Goal: Information Seeking & Learning: Learn about a topic

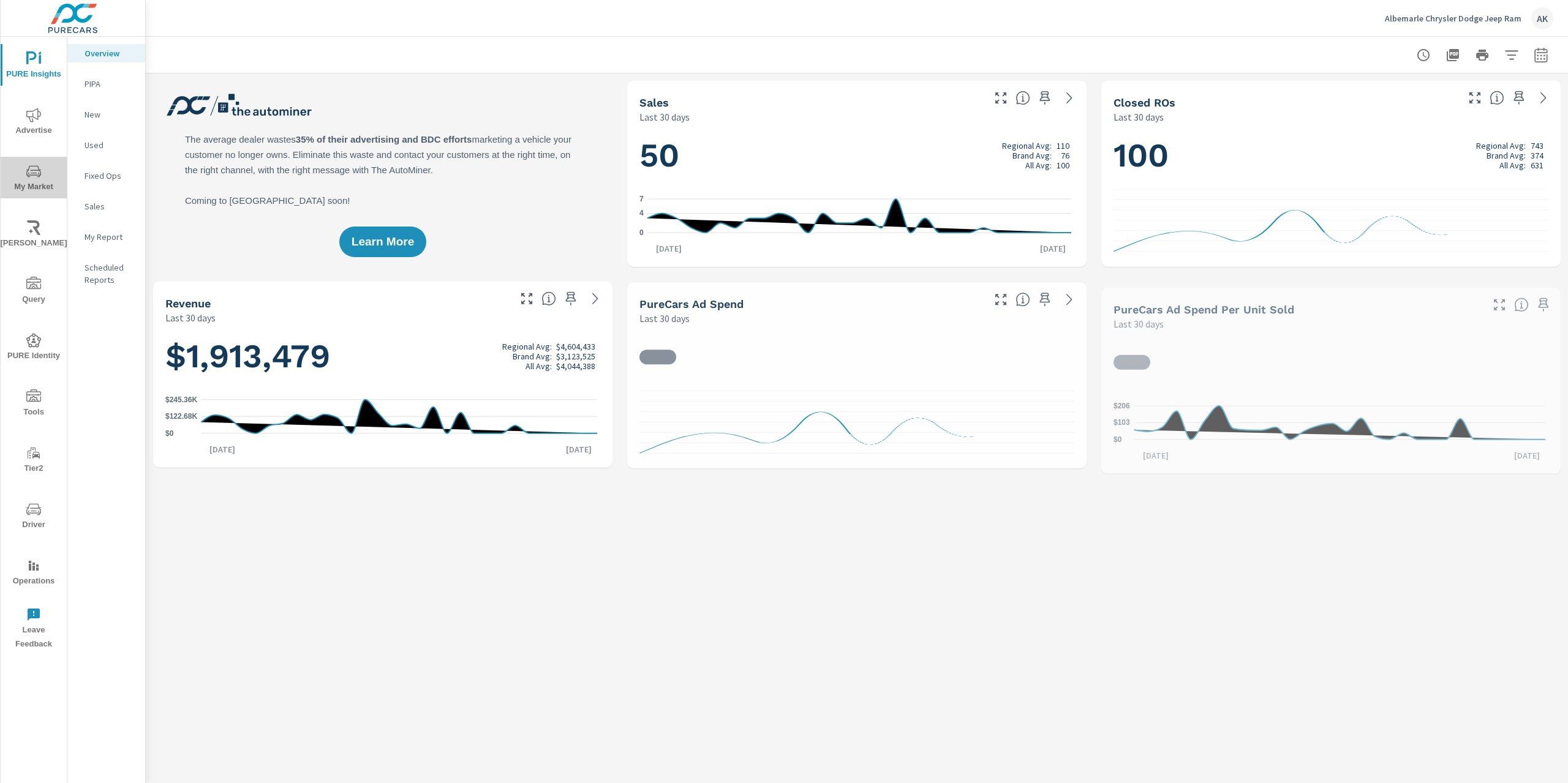
click at [28, 168] on icon "nav menu" at bounding box center [33, 171] width 15 height 15
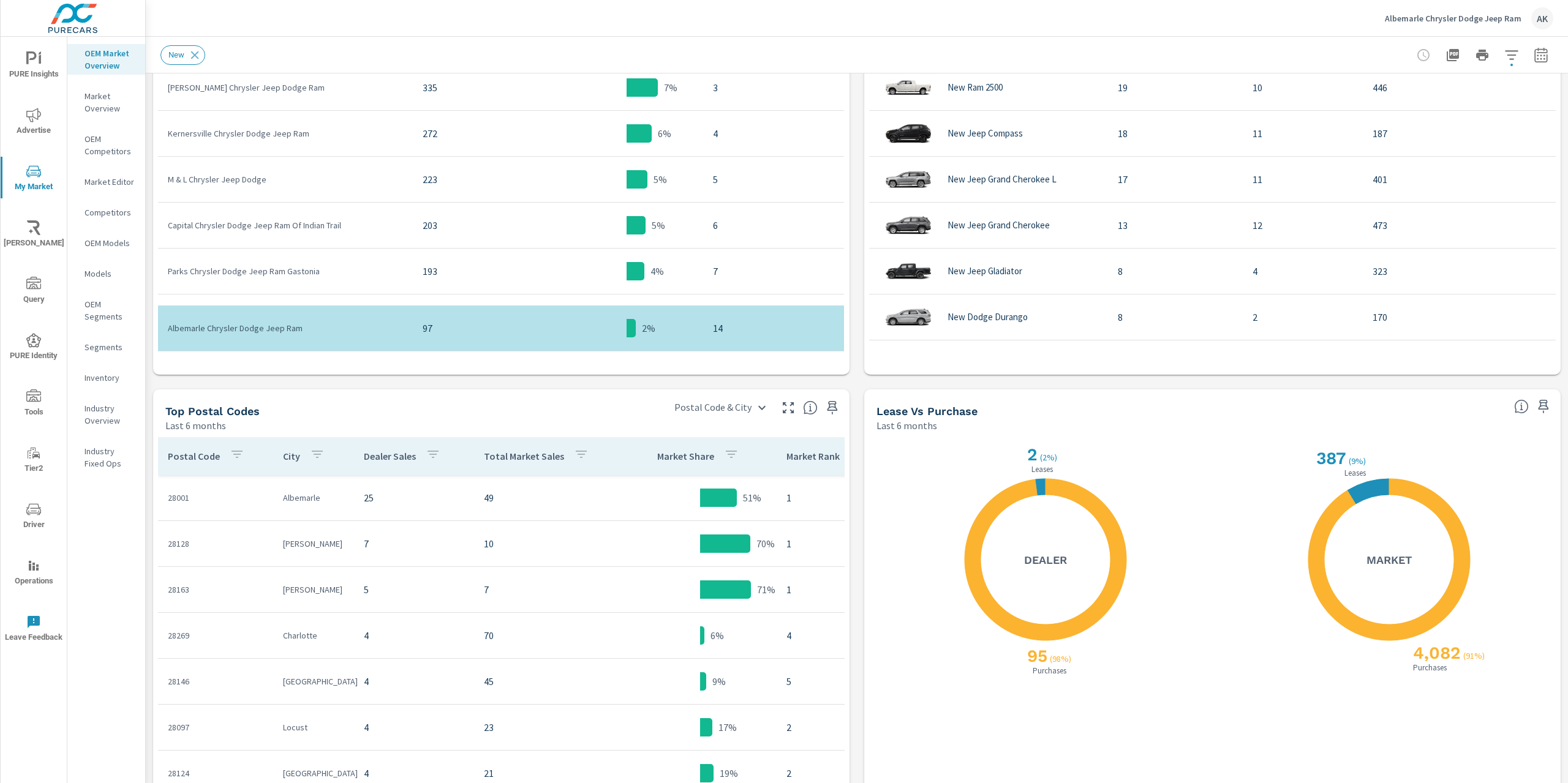
scroll to position [897, 0]
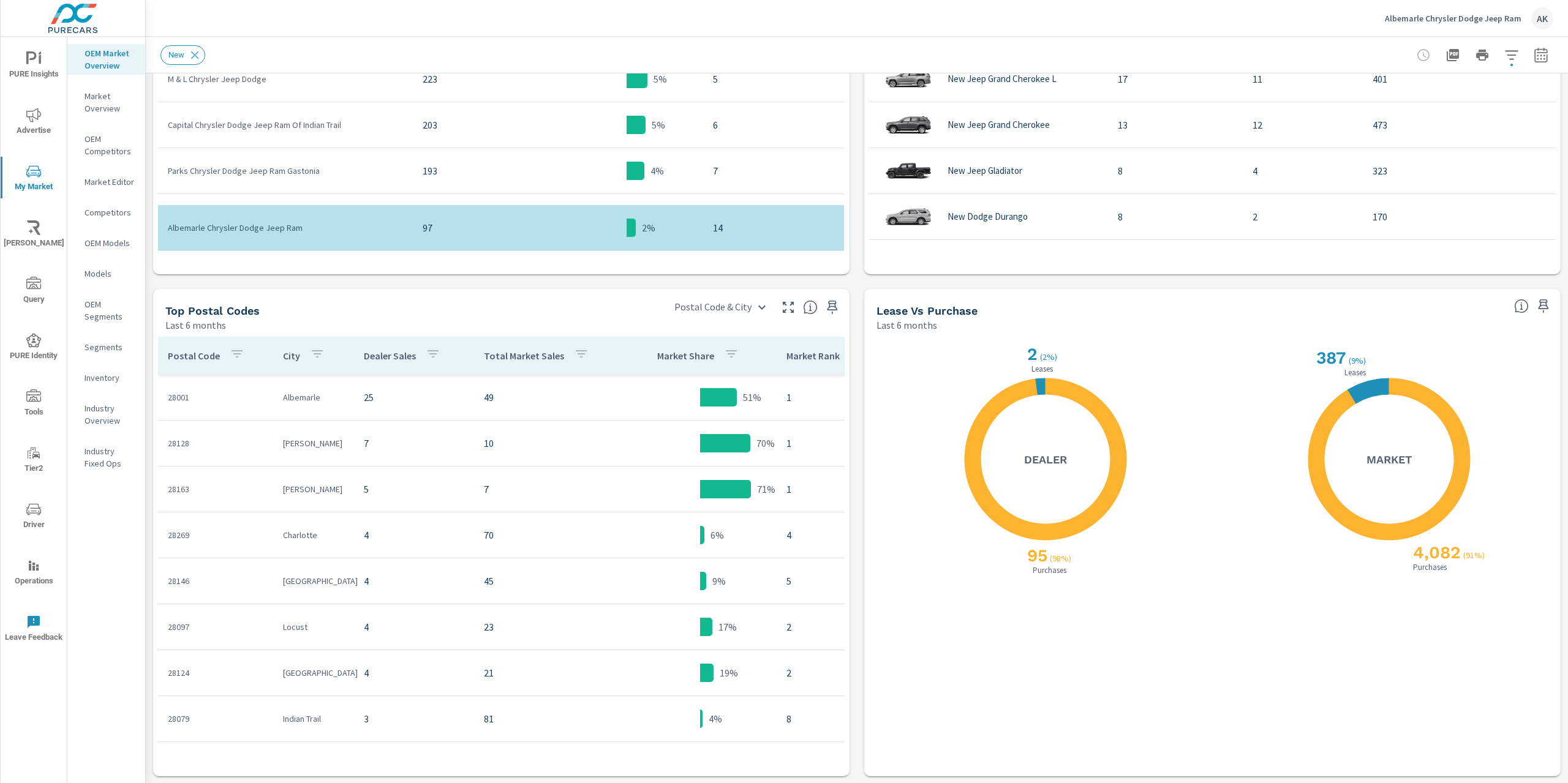
click at [232, 358] on icon "button" at bounding box center [236, 354] width 15 height 15
click at [204, 445] on input "Search" at bounding box center [229, 439] width 141 height 25
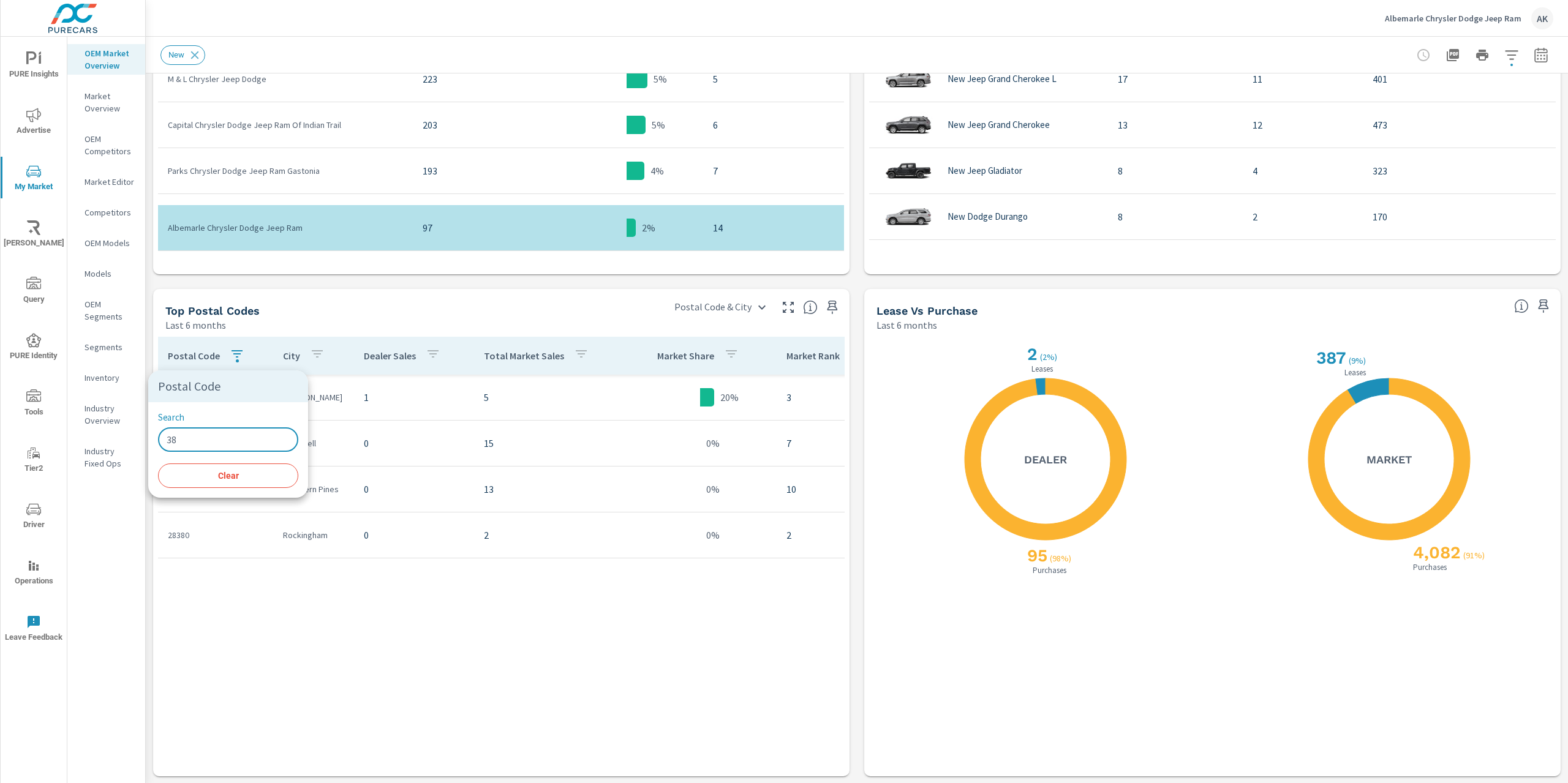
type input "38"
click at [234, 578] on div at bounding box center [784, 392] width 1568 height 783
